Goal: Task Accomplishment & Management: Complete application form

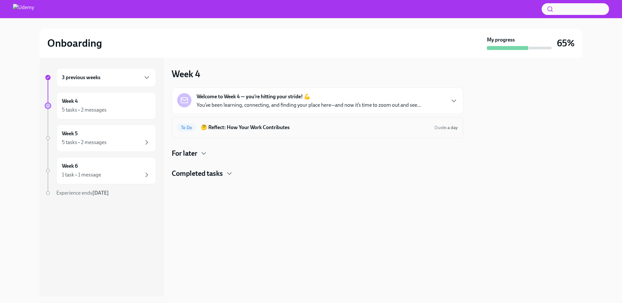
click at [253, 135] on div "To Do 🤔 Reflect: How Your Work Contributes Due in a day" at bounding box center [318, 127] width 292 height 21
click at [257, 129] on h6 "🤔 Reflect: How Your Work Contributes" at bounding box center [315, 127] width 228 height 7
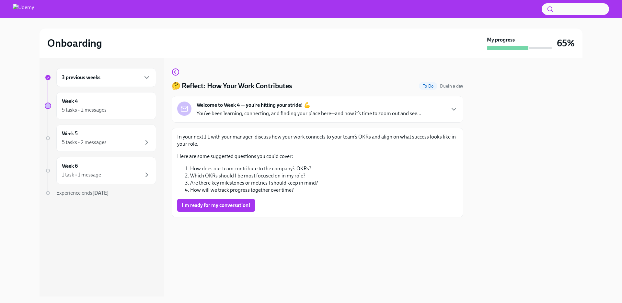
click at [319, 107] on div "Welcome to Week 4 — you’re hitting your stride! 💪 You’ve been learning, connect…" at bounding box center [309, 109] width 225 height 16
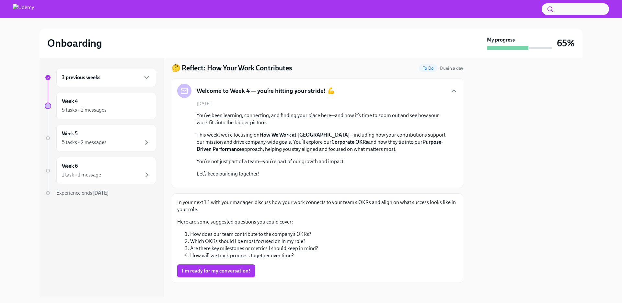
scroll to position [148, 0]
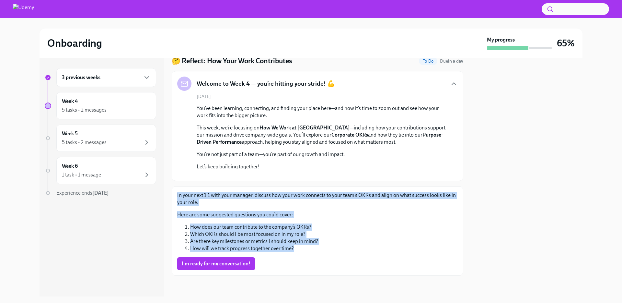
drag, startPoint x: 300, startPoint y: 250, endPoint x: 170, endPoint y: 190, distance: 143.4
click at [170, 190] on div "3 previous weeks Week 4 5 tasks • 2 messages Week 5 5 tasks • 2 messages Week 6…" at bounding box center [311, 177] width 543 height 239
copy div "In your next 1:1 with your manager, discuss how your work connects to your team…"
click at [395, 228] on li "How does our team contribute to the company’s OKRs?" at bounding box center [324, 226] width 268 height 7
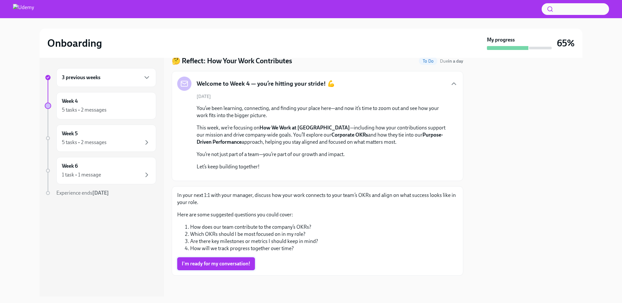
click at [229, 258] on button "I'm ready for my conversation!" at bounding box center [216, 263] width 78 height 13
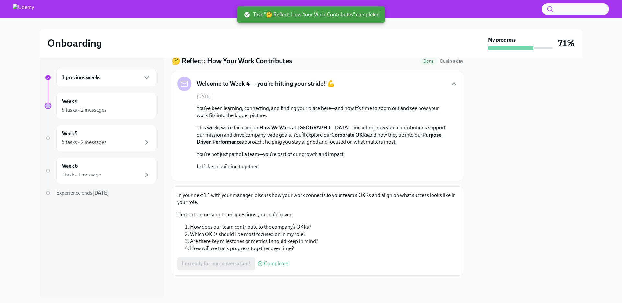
scroll to position [0, 0]
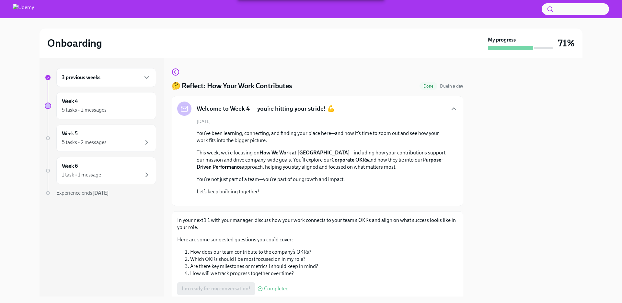
click at [136, 84] on div "3 previous weeks" at bounding box center [106, 77] width 100 height 19
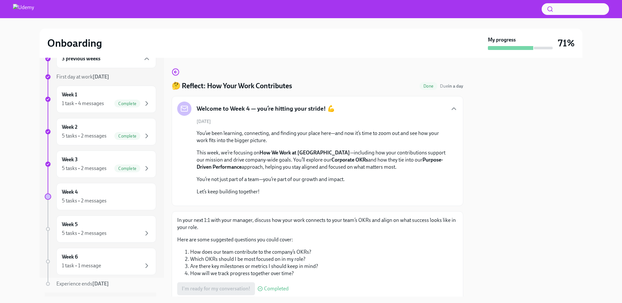
scroll to position [36, 0]
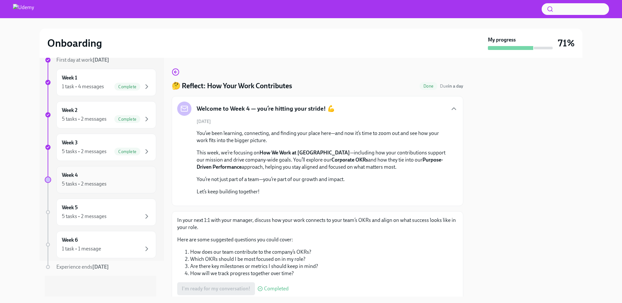
click at [128, 178] on div "Week 4 5 tasks • 2 messages" at bounding box center [106, 179] width 89 height 16
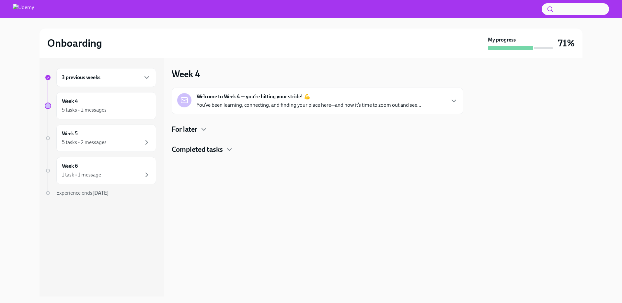
click at [298, 105] on p "You’ve been learning, connecting, and finding your place here—and now it’s time…" at bounding box center [309, 104] width 225 height 7
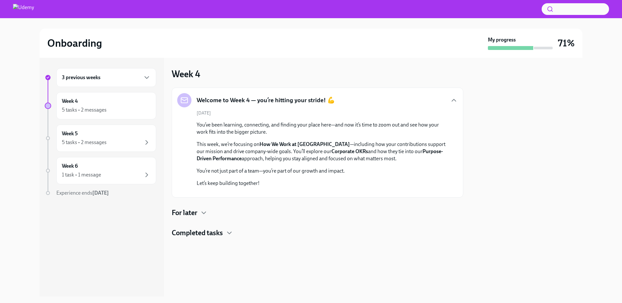
scroll to position [85, 0]
click at [202, 217] on icon "button" at bounding box center [204, 213] width 8 height 8
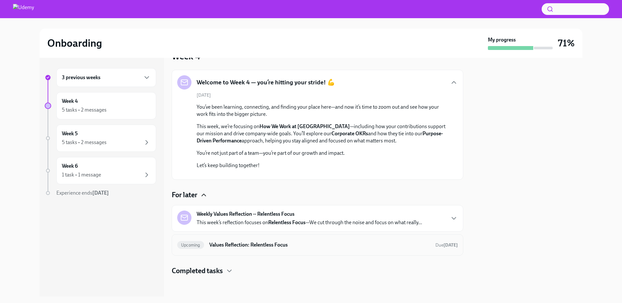
scroll to position [141, 0]
click at [341, 222] on p "This week’s reflection focuses on Relentless Focus —We cut through the noise an…" at bounding box center [310, 222] width 226 height 7
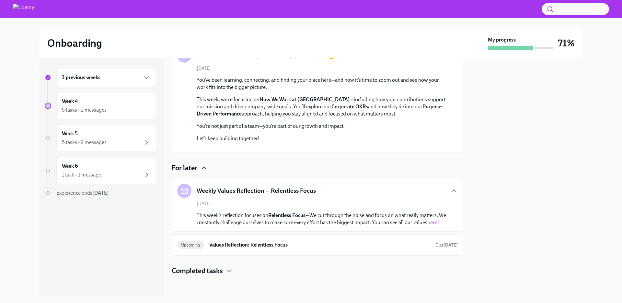
scroll to position [175, 0]
click at [276, 212] on strong "Relentless Focus" at bounding box center [286, 215] width 37 height 6
copy strong "Relentless"
click at [343, 218] on p "This week’s reflection focuses on Relentless Focus —We cut through the noise an…" at bounding box center [322, 219] width 251 height 14
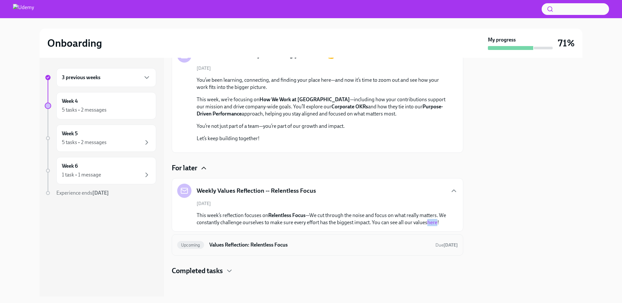
click at [310, 247] on h6 "Values Reflection: Relentless Focus" at bounding box center [319, 244] width 221 height 7
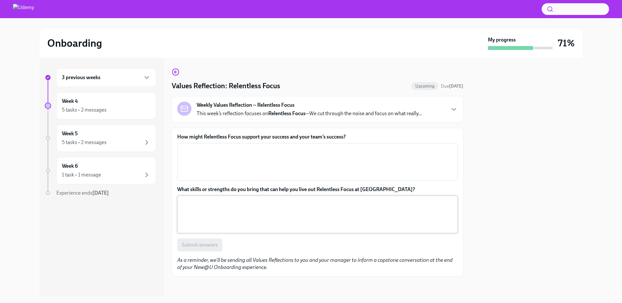
scroll to position [1, 0]
click at [269, 150] on textarea "How might Relentless Focus support your success and your team’s success?" at bounding box center [317, 161] width 273 height 31
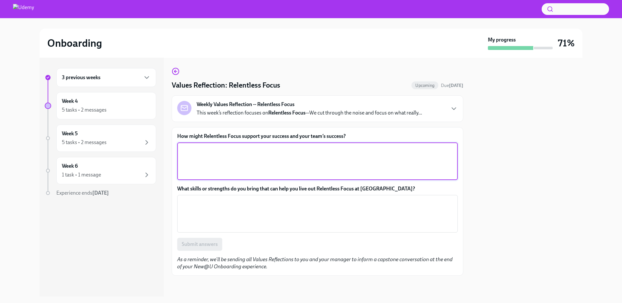
click at [329, 112] on p "This week’s reflection focuses on Relentless Focus —We cut through the noise an…" at bounding box center [310, 112] width 226 height 7
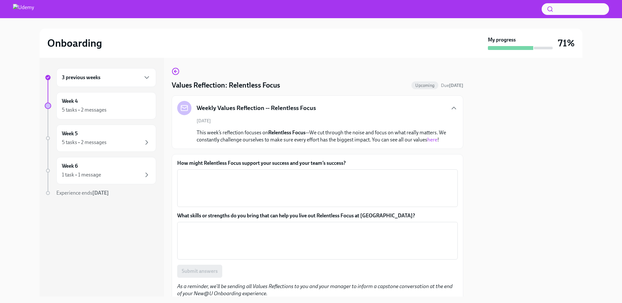
click at [341, 126] on div "August 31st This week’s reflection focuses on Relentless Focus —We cut through …" at bounding box center [317, 131] width 281 height 26
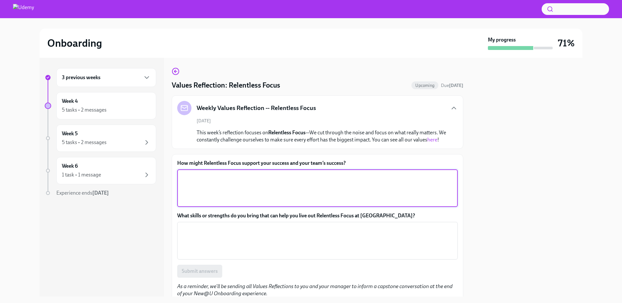
click at [220, 188] on textarea "How might Relentless Focus support your success and your team’s success?" at bounding box center [317, 187] width 273 height 31
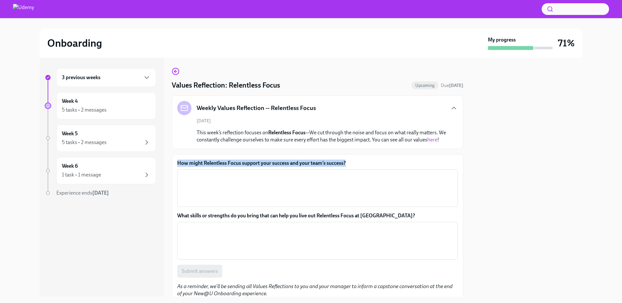
drag, startPoint x: 361, startPoint y: 167, endPoint x: 174, endPoint y: 168, distance: 186.4
click at [174, 168] on div "How might Relentless Focus support your success and your team’s success? x ​ Wh…" at bounding box center [318, 228] width 292 height 148
copy label "How might Relentless Focus support your success and your team’s success?"
click at [386, 219] on label "What skills or strengths do you bring that can help you live out Relentless Foc…" at bounding box center [317, 215] width 281 height 7
click at [386, 225] on textarea "What skills or strengths do you bring that can help you live out Relentless Foc…" at bounding box center [317, 240] width 273 height 31
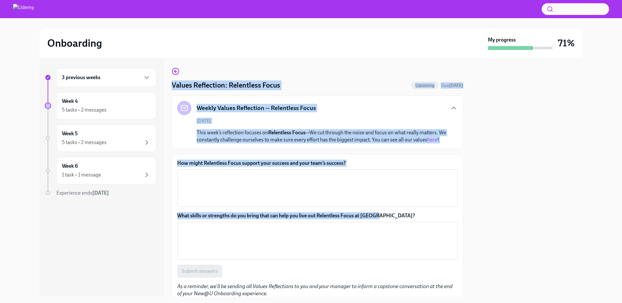
drag, startPoint x: 268, startPoint y: 222, endPoint x: 164, endPoint y: 223, distance: 104.4
click at [164, 223] on div "3 previous weeks Week 4 5 tasks • 2 messages Week 5 5 tasks • 2 messages Week 6…" at bounding box center [311, 177] width 543 height 239
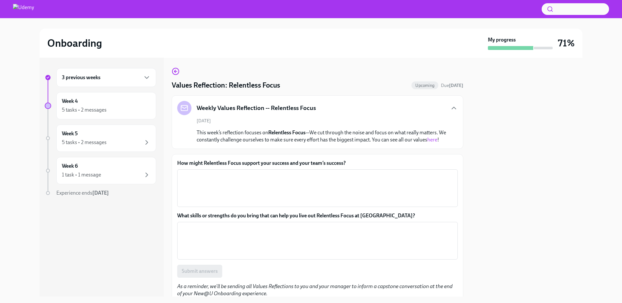
click at [332, 219] on label "What skills or strengths do you bring that can help you live out Relentless Foc…" at bounding box center [317, 215] width 281 height 7
click at [332, 225] on textarea "What skills or strengths do you bring that can help you live out Relentless Foc…" at bounding box center [317, 240] width 273 height 31
drag, startPoint x: 376, startPoint y: 220, endPoint x: 386, endPoint y: 223, distance: 10.4
click at [386, 219] on label "What skills or strengths do you bring that can help you live out Relentless Foc…" at bounding box center [317, 215] width 281 height 7
copy label "What skills or strengths do you bring that can help you live out Relentless Foc…"
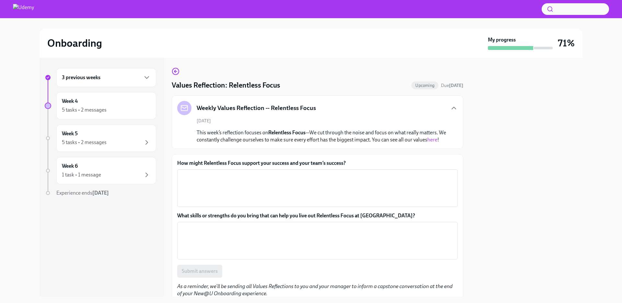
click at [285, 164] on div "How might Relentless Focus support your success and your team’s success? x ​ Wh…" at bounding box center [318, 228] width 292 height 148
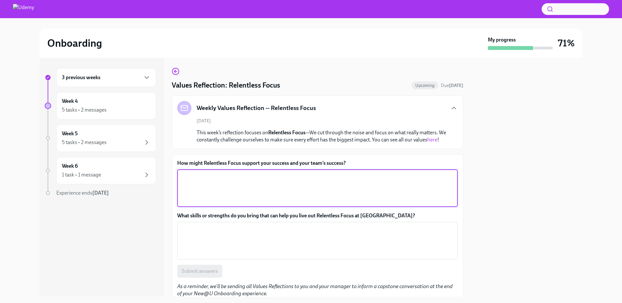
drag, startPoint x: 279, startPoint y: 181, endPoint x: 279, endPoint y: 186, distance: 4.9
click at [279, 182] on textarea "How might Relentless Focus support your success and your team’s success?" at bounding box center [317, 187] width 273 height 31
paste textarea "By focusing on things that really matter, we can achieve higher quality work an…"
type textarea "By focusing on things that really matter, we can achieve higher quality work an…"
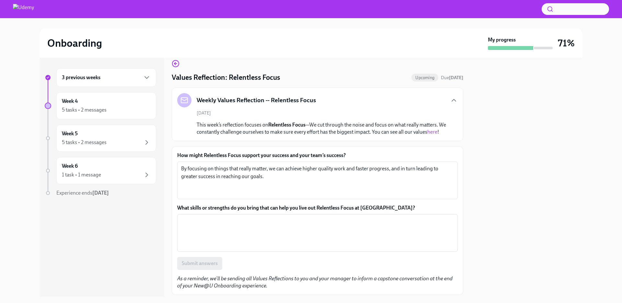
scroll to position [35, 0]
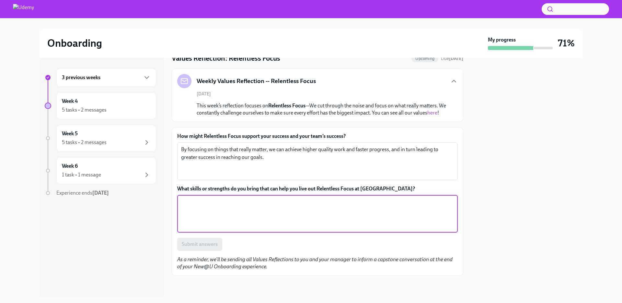
drag, startPoint x: 257, startPoint y: 204, endPoint x: 253, endPoint y: 209, distance: 6.1
click at [257, 204] on textarea "What skills or strengths do you bring that can help you live out Relentless Foc…" at bounding box center [317, 213] width 273 height 31
paste textarea "Organizational skills and task management skills help me stay on track with pri…"
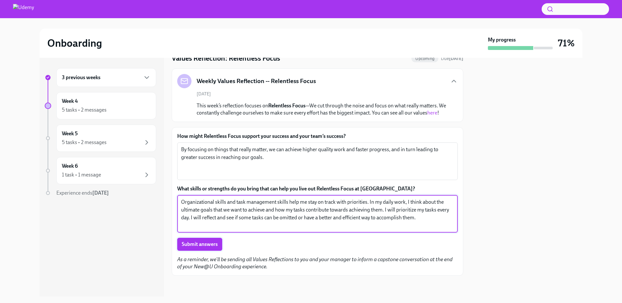
type textarea "Organizational skills and task management skills help me stay on track with pri…"
click at [210, 243] on span "Submit answers" at bounding box center [200, 244] width 36 height 6
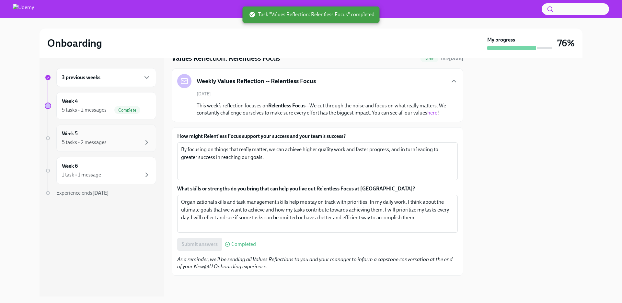
click at [135, 145] on div "5 tasks • 2 messages" at bounding box center [106, 142] width 89 height 8
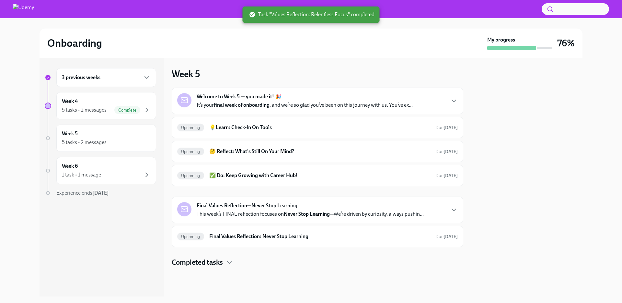
click at [135, 81] on div "3 previous weeks" at bounding box center [106, 78] width 89 height 8
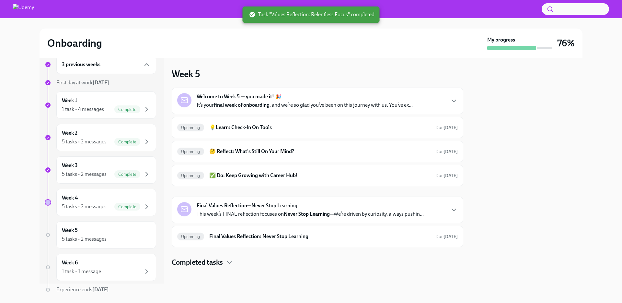
scroll to position [36, 0]
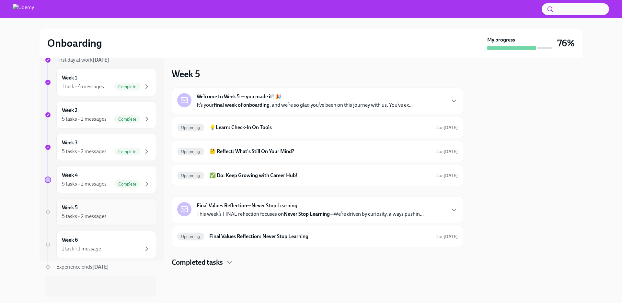
click at [126, 206] on div "Week 5 5 tasks • 2 messages" at bounding box center [106, 212] width 89 height 16
click at [287, 133] on div "Upcoming 💡Learn: Check-In On Tools Due in 8 days" at bounding box center [318, 127] width 292 height 21
click at [292, 126] on h6 "💡Learn: Check-In On Tools" at bounding box center [319, 127] width 221 height 7
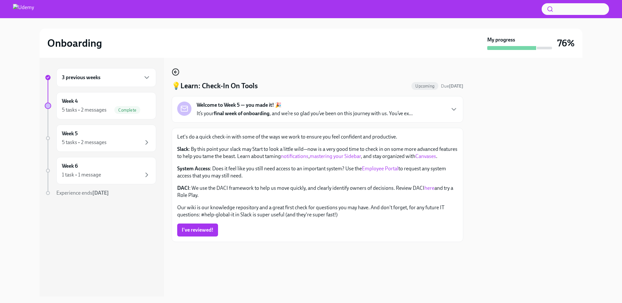
click at [177, 75] on circle "button" at bounding box center [175, 72] width 6 height 6
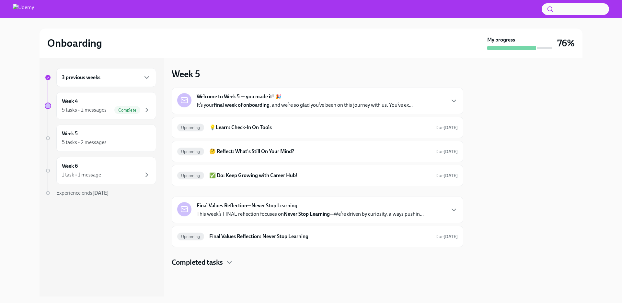
click at [241, 71] on div "Week 5 Welcome to Week 5 — you made it! 🎉 It’s your final week of onboarding , …" at bounding box center [318, 167] width 292 height 199
click at [114, 133] on div "Week 5 5 tasks • 2 messages" at bounding box center [106, 138] width 89 height 16
click at [325, 53] on div "Onboarding My progress 76%" at bounding box center [311, 43] width 543 height 29
